Goal: Information Seeking & Learning: Find specific fact

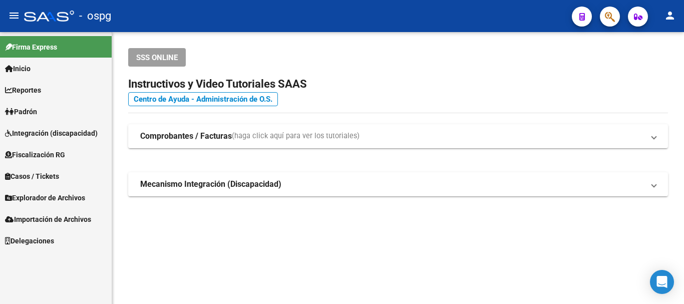
click at [78, 118] on link "Padrón" at bounding box center [56, 112] width 112 height 22
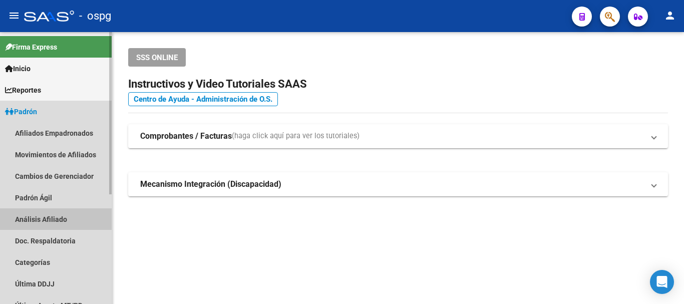
click at [58, 225] on link "Análisis Afiliado" at bounding box center [56, 219] width 112 height 22
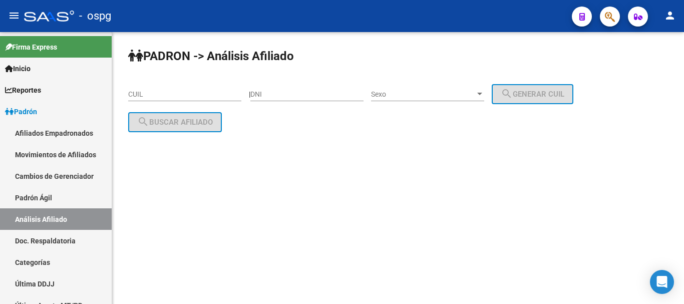
click at [286, 89] on div "DNI" at bounding box center [307, 91] width 113 height 20
type input "28083373"
click at [432, 88] on div "Sexo Sexo" at bounding box center [427, 91] width 113 height 20
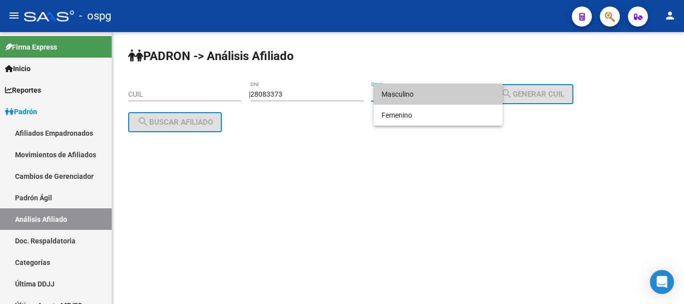
click at [416, 102] on span "Masculino" at bounding box center [438, 94] width 113 height 21
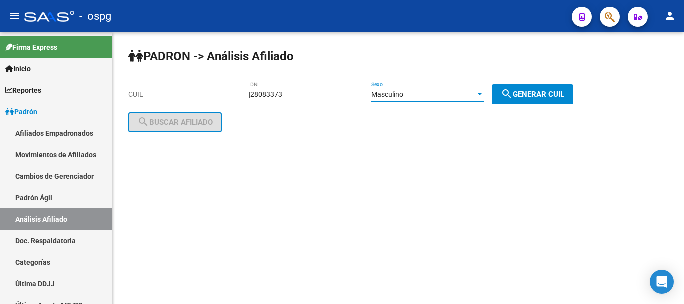
drag, startPoint x: 526, startPoint y: 90, endPoint x: 345, endPoint y: 114, distance: 182.4
click at [526, 90] on span "search Generar CUIL" at bounding box center [533, 94] width 64 height 9
type input "20-28083373-9"
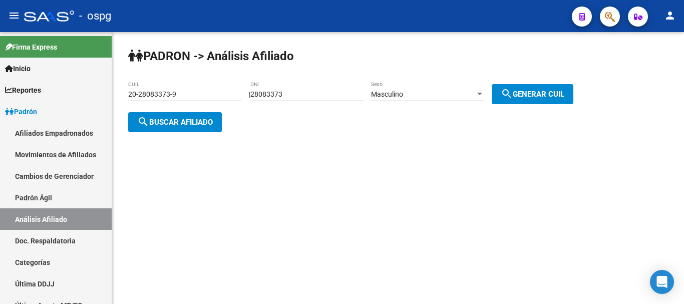
click at [208, 123] on span "search Buscar afiliado" at bounding box center [175, 122] width 76 height 9
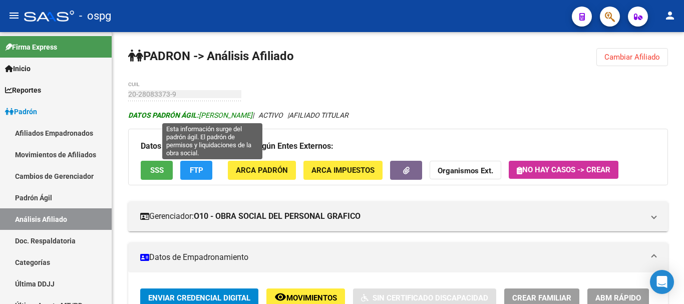
drag, startPoint x: 201, startPoint y: 114, endPoint x: 294, endPoint y: 116, distance: 92.7
click at [253, 116] on span "DATOS PADRÓN ÁGIL: [PERSON_NAME]" at bounding box center [190, 115] width 124 height 8
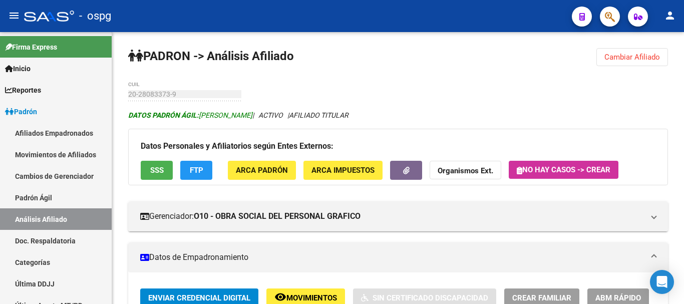
copy span "[PERSON_NAME]"
